Goal: Navigation & Orientation: Understand site structure

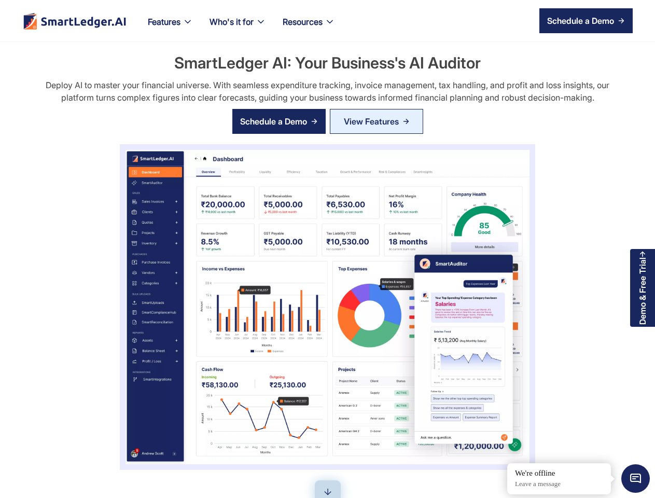
click at [327, 249] on div "SmartLedger AI: Your Business's AI Auditor Deploy AI to master your financial u…" at bounding box center [328, 261] width 618 height 418
click at [386, 21] on nav "Features Our Features SmartLedger AI For Enhanced Financial Management SmartAud…" at bounding box center [386, 20] width 493 height 41
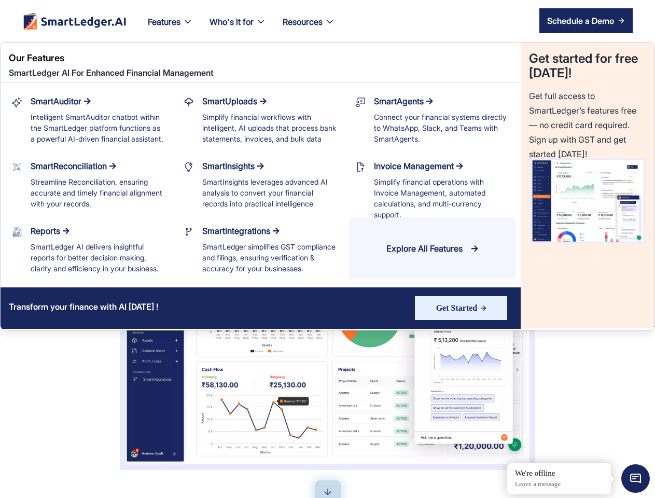
click at [171, 28] on div "Features" at bounding box center [164, 22] width 33 height 15
click at [239, 28] on div "Who's it for" at bounding box center [232, 22] width 44 height 15
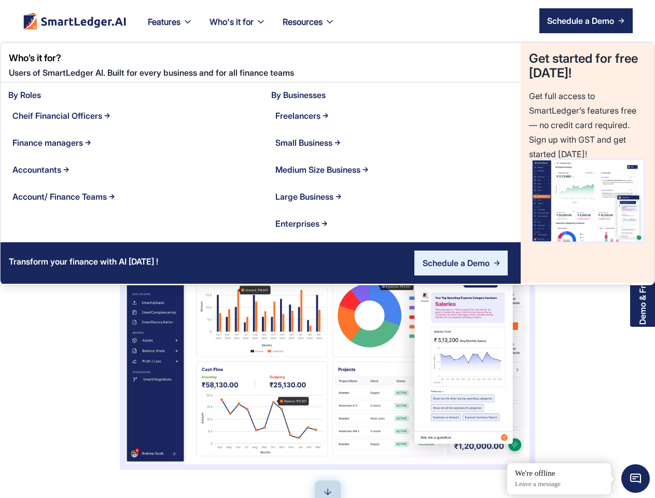
click at [310, 28] on div "Resources" at bounding box center [303, 22] width 40 height 15
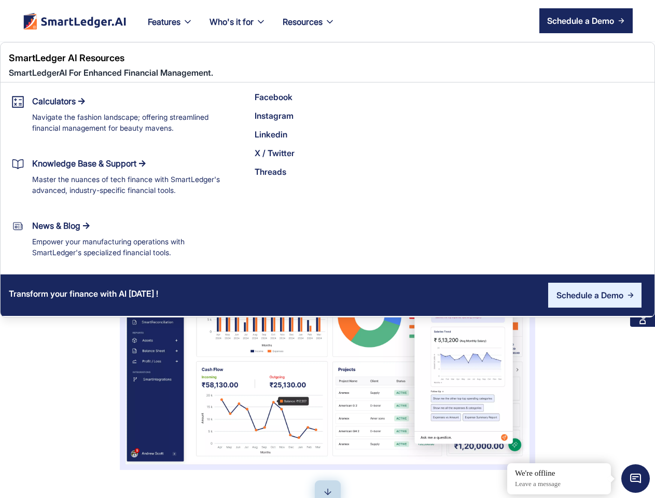
click at [586, 21] on div "Schedule a Demo" at bounding box center [580, 21] width 67 height 12
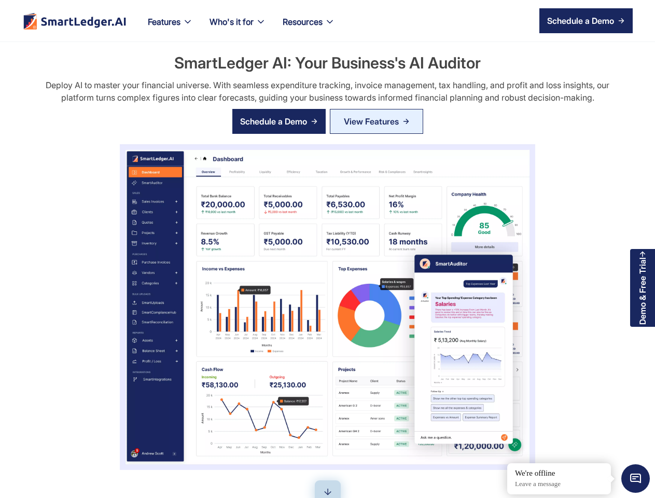
click at [279, 121] on div "Schedule a Demo" at bounding box center [273, 121] width 67 height 12
click at [635, 478] on span "Minimize live chat window" at bounding box center [636, 479] width 38 height 38
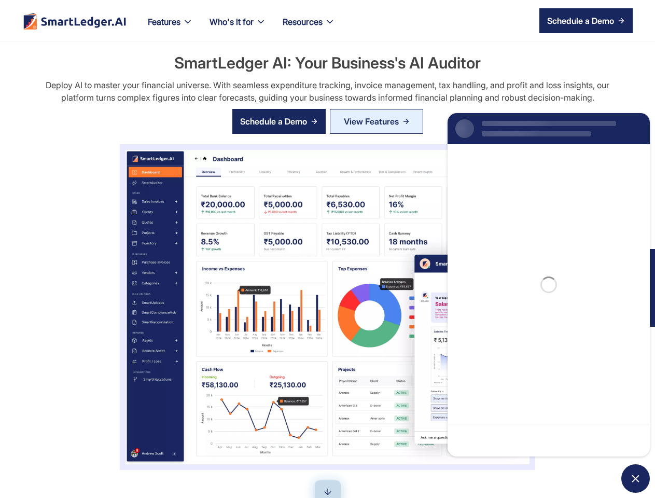
click at [508, 464] on div "SmartLedger AI: Your Business's AI Auditor Deploy AI to master your financial u…" at bounding box center [328, 261] width 618 height 418
